Goal: Task Accomplishment & Management: Use online tool/utility

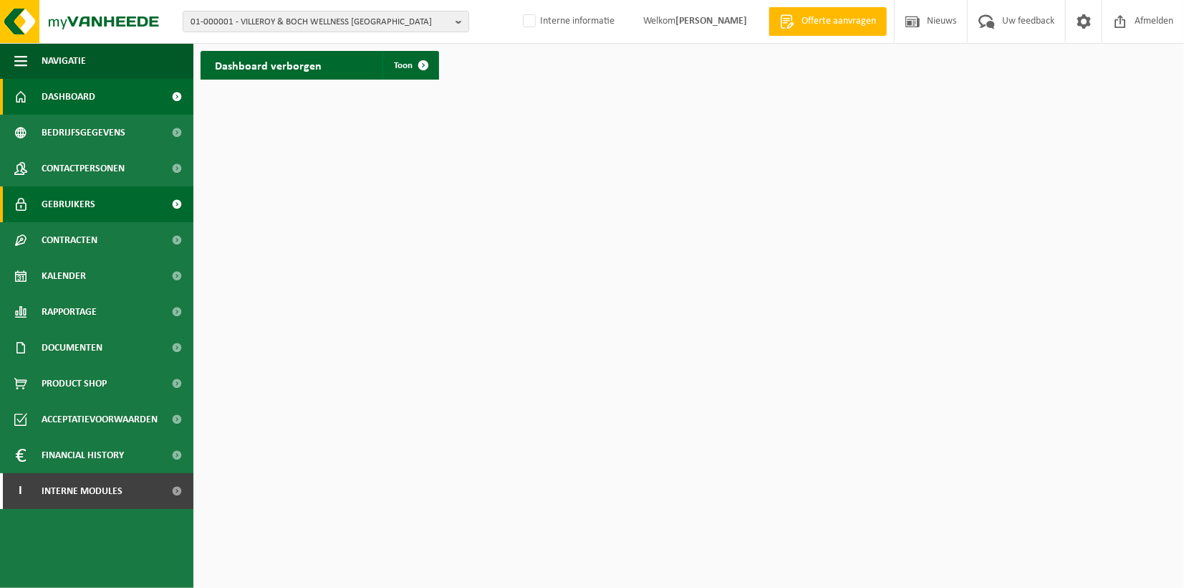
click at [122, 196] on link "Gebruikers" at bounding box center [96, 204] width 193 height 36
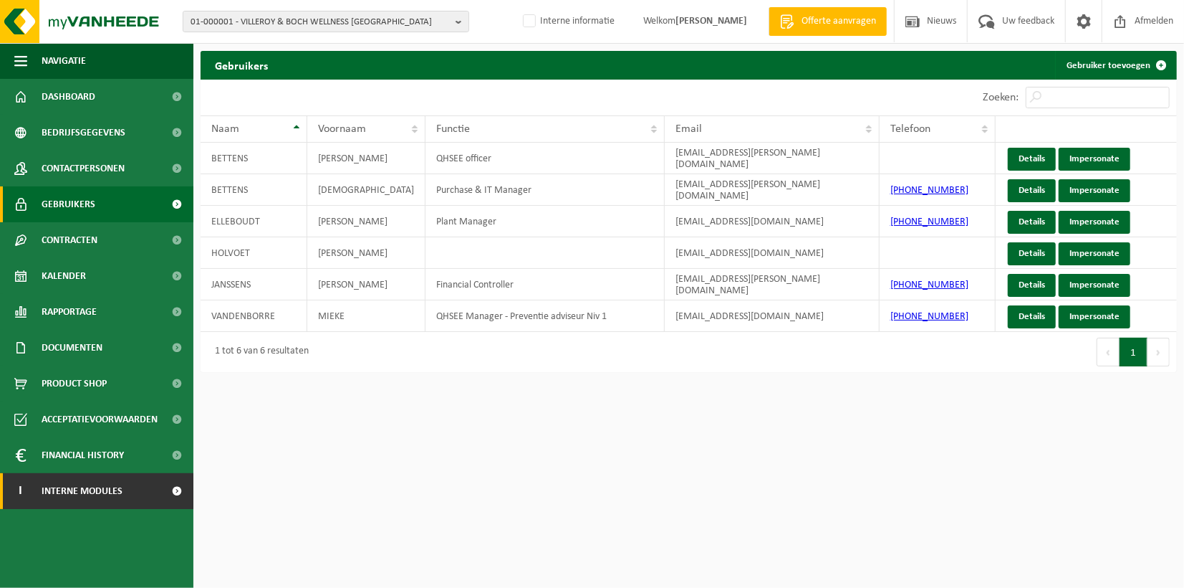
click at [104, 494] on span "Interne modules" at bounding box center [82, 491] width 81 height 36
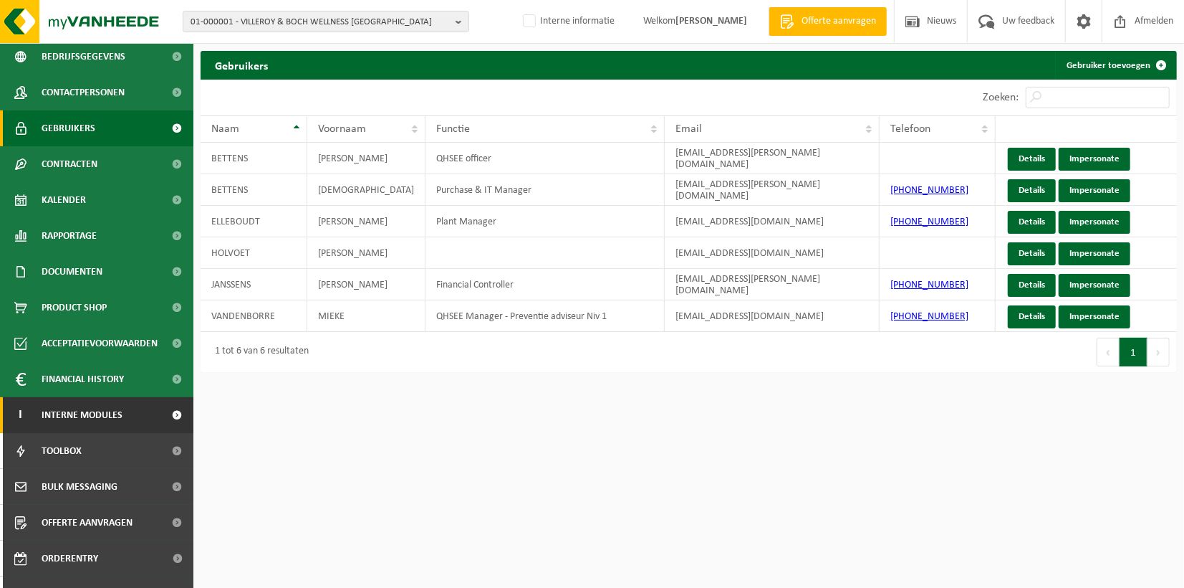
scroll to position [135, 0]
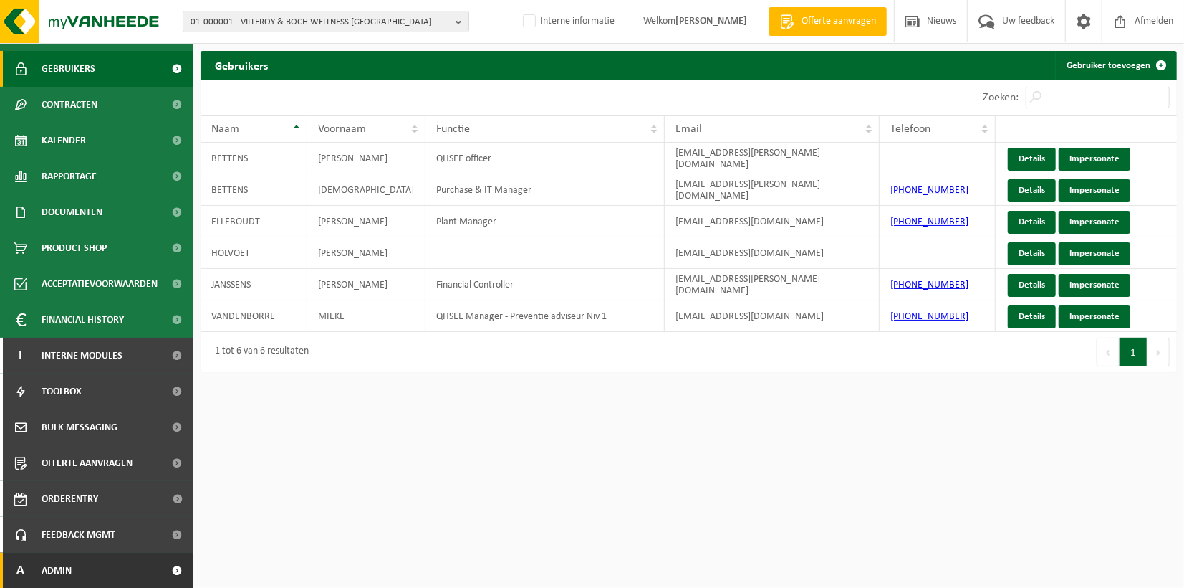
click at [109, 565] on link "A Admin" at bounding box center [96, 570] width 193 height 36
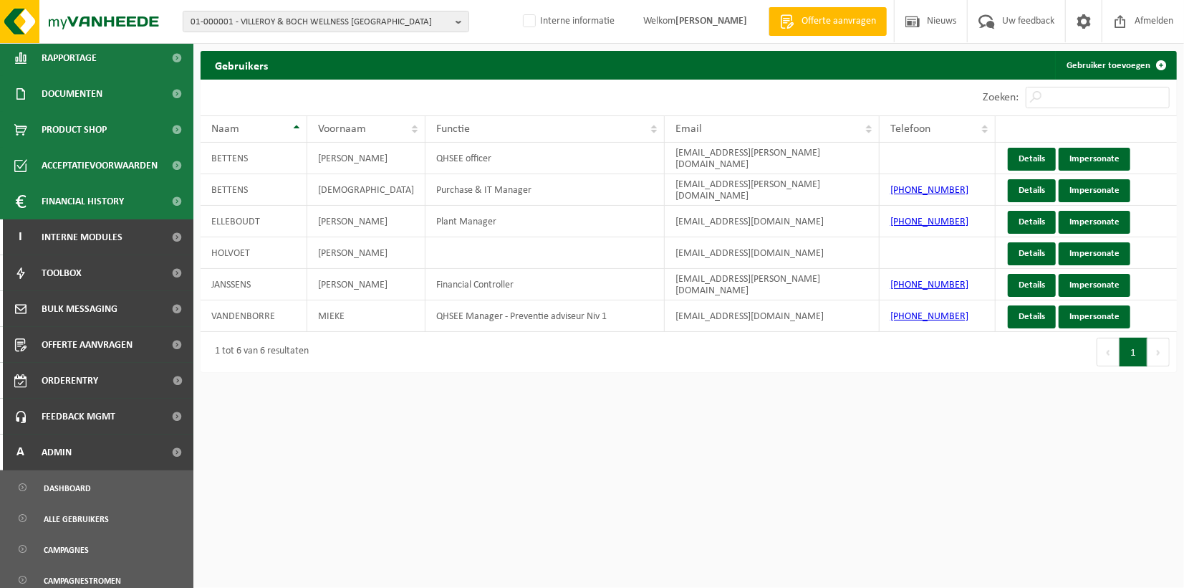
scroll to position [533, 0]
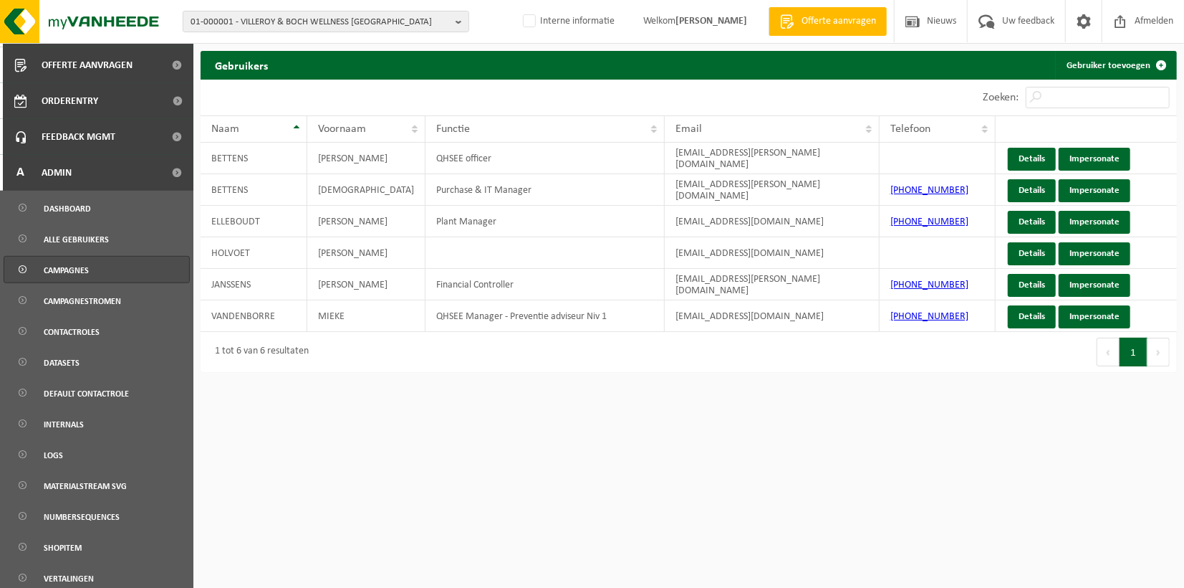
click at [90, 265] on link "Campagnes" at bounding box center [97, 269] width 186 height 27
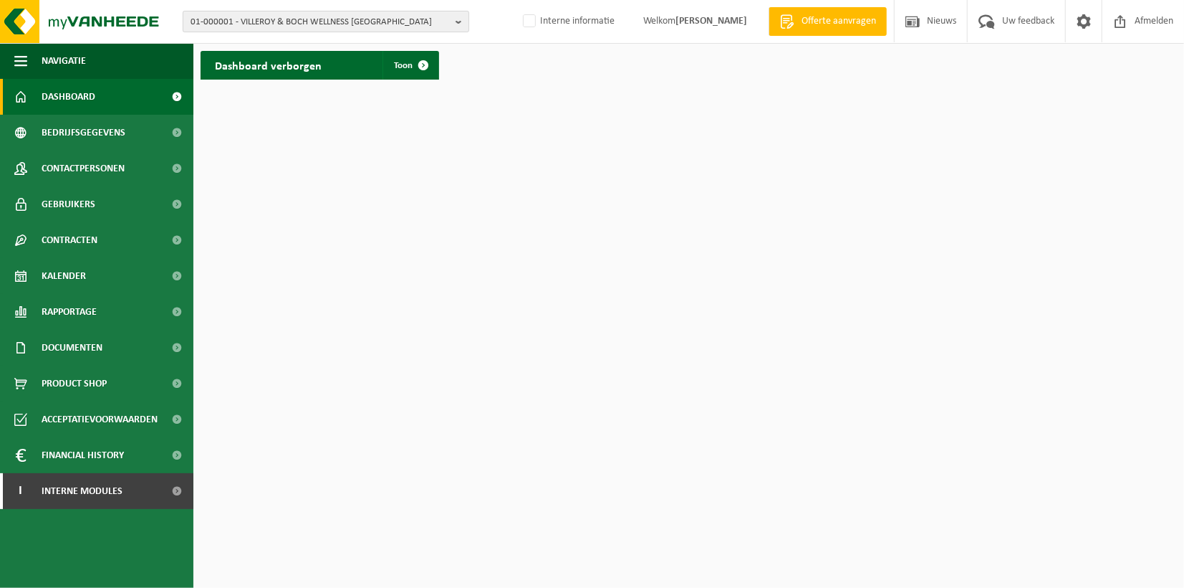
click at [460, 20] on b "button" at bounding box center [462, 21] width 13 height 20
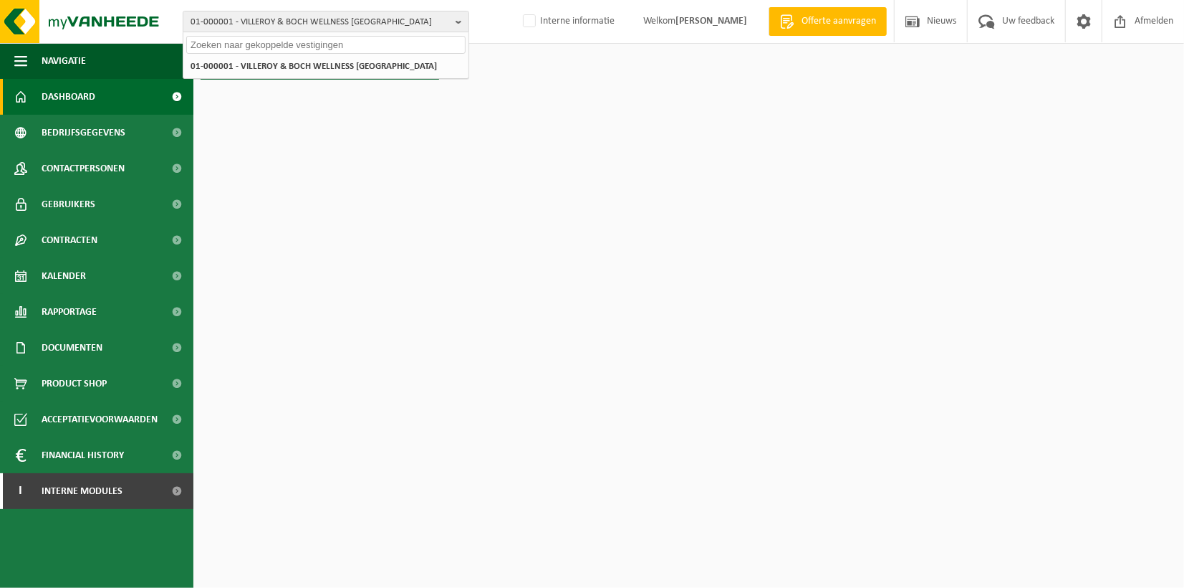
click at [363, 44] on input "text" at bounding box center [325, 45] width 279 height 18
click at [329, 43] on input "ALMA" at bounding box center [325, 45] width 279 height 18
drag, startPoint x: 325, startPoint y: 43, endPoint x: 159, endPoint y: 29, distance: 166.1
click at [159, 29] on div "01-000001 - VILLEROY & BOCH WELLNESS NV ALMA 01-000001 - VILLEROY & BOCH WELLNE…" at bounding box center [592, 22] width 1184 height 44
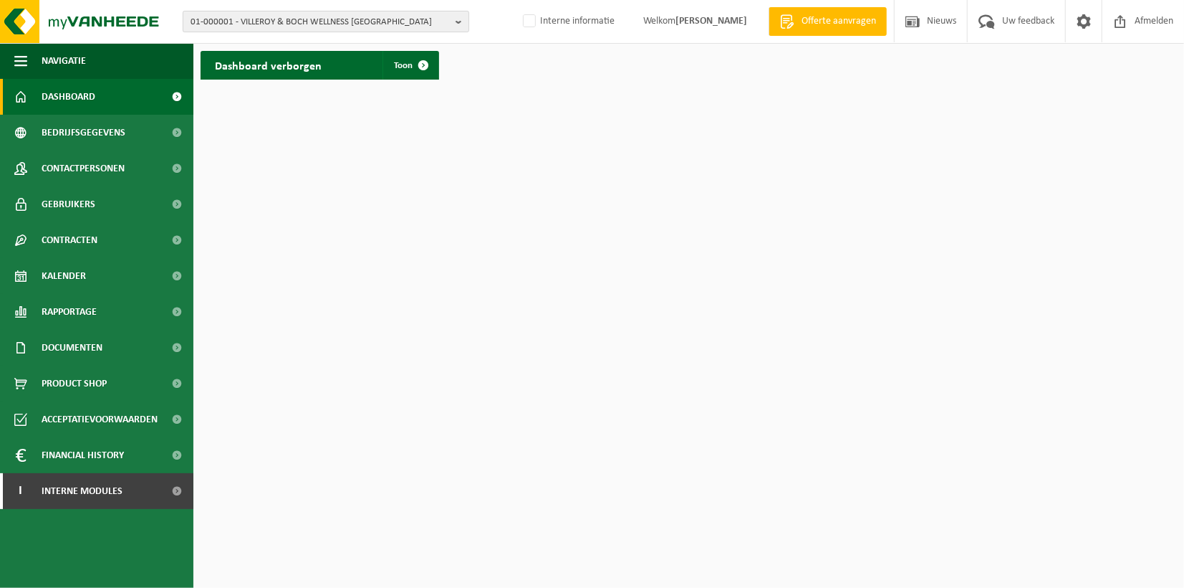
click at [464, 19] on b "button" at bounding box center [462, 21] width 13 height 20
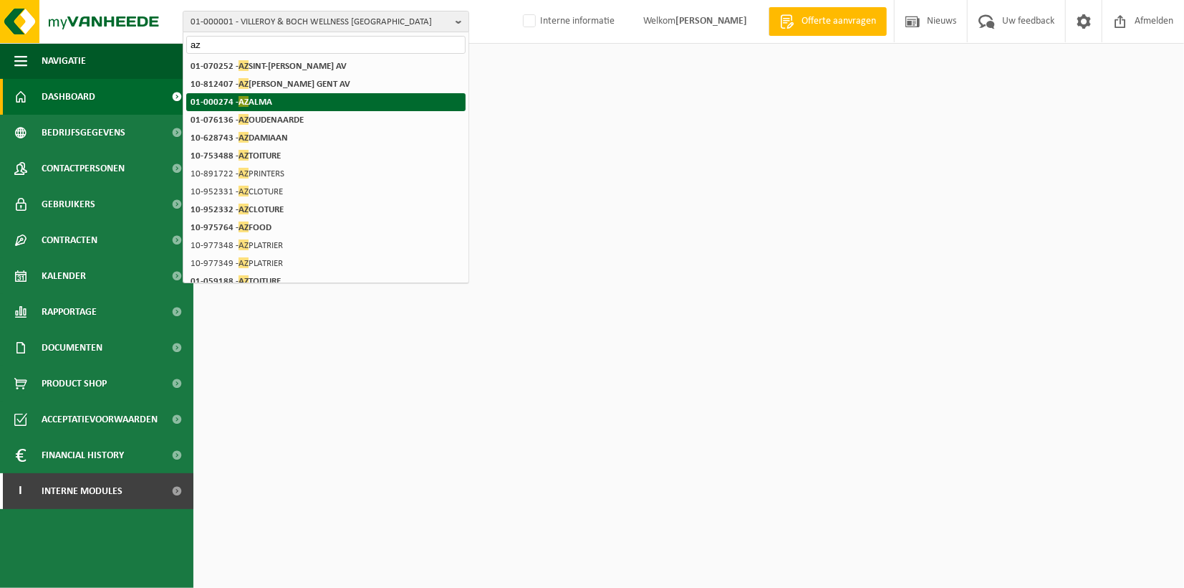
type input "az"
click at [284, 96] on li "01-000274 - AZ ALMA" at bounding box center [325, 102] width 279 height 18
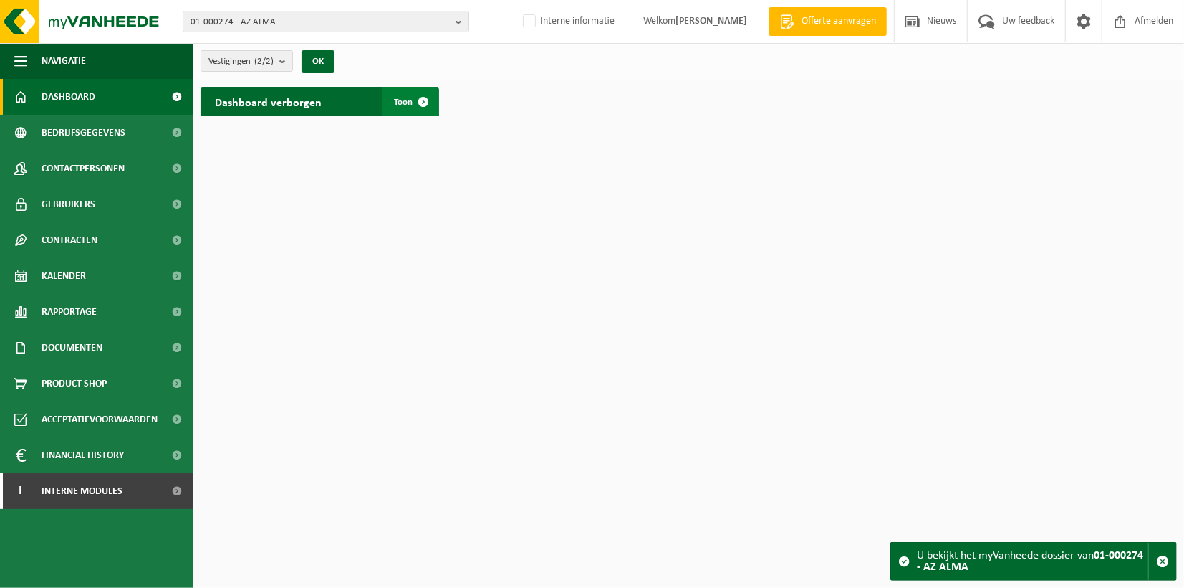
click at [418, 100] on span at bounding box center [423, 101] width 29 height 29
